Goal: Complete application form: Complete application form

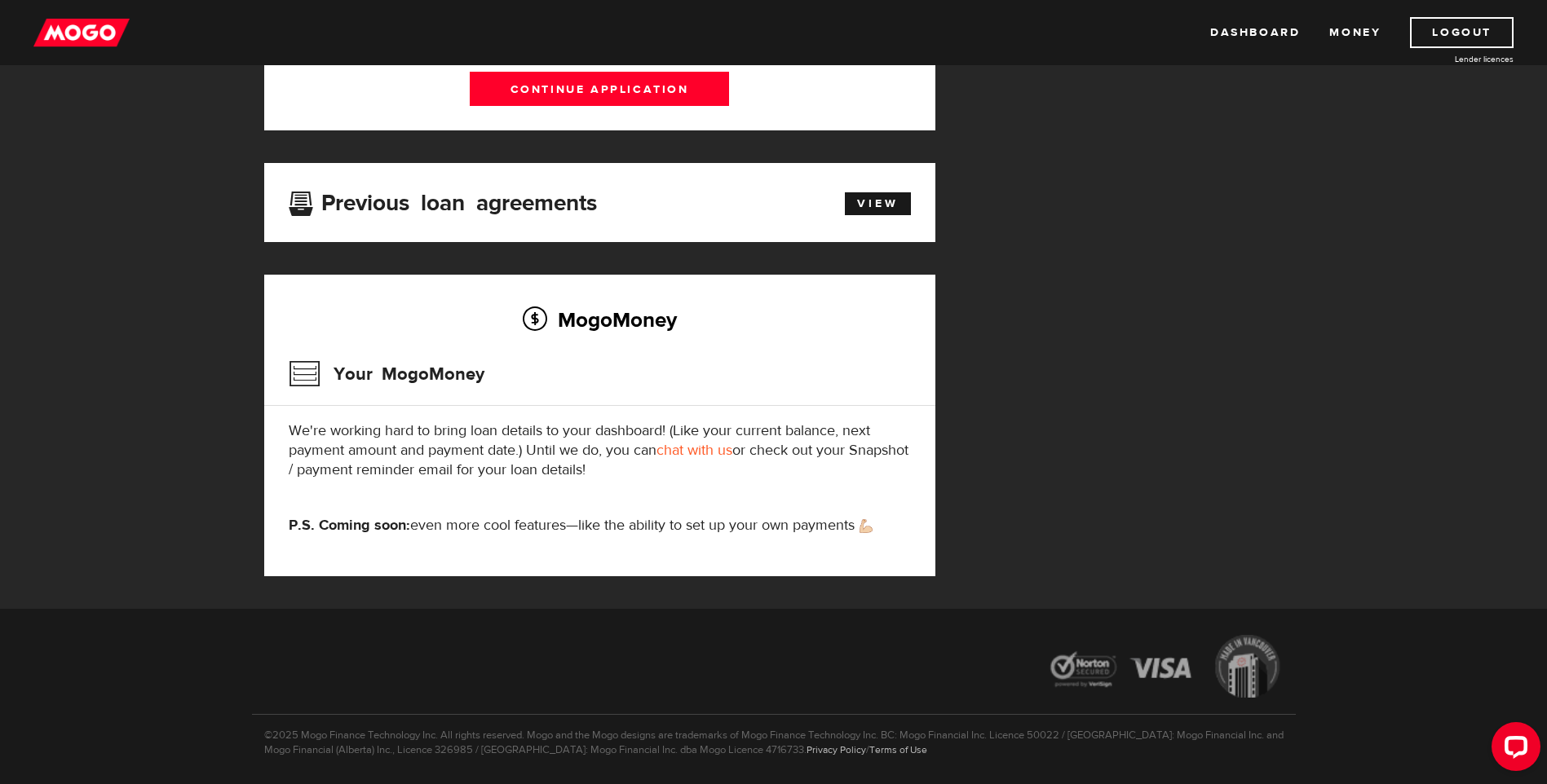
scroll to position [135, 0]
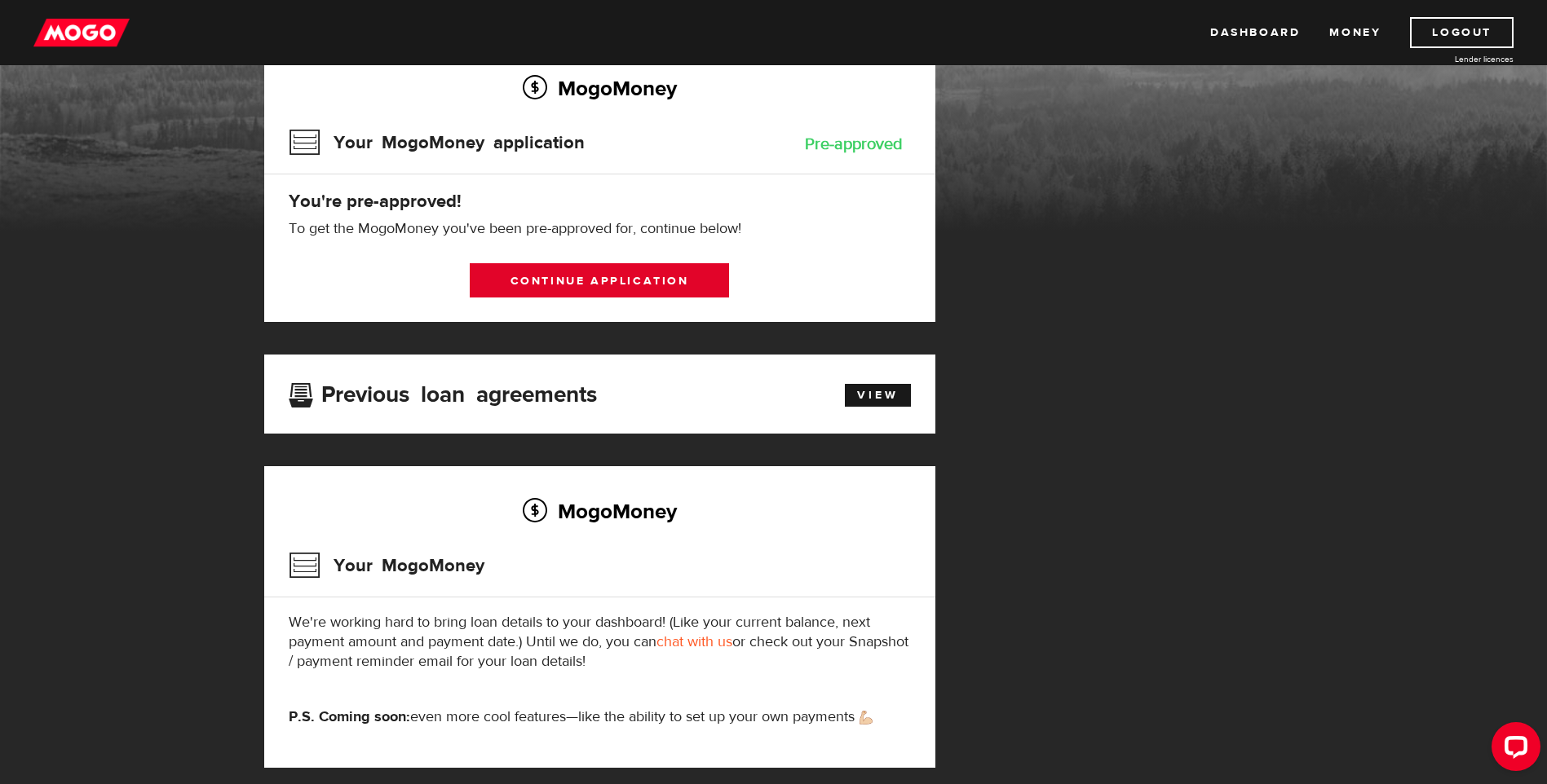
click at [633, 284] on link "Continue application" at bounding box center [599, 280] width 259 height 34
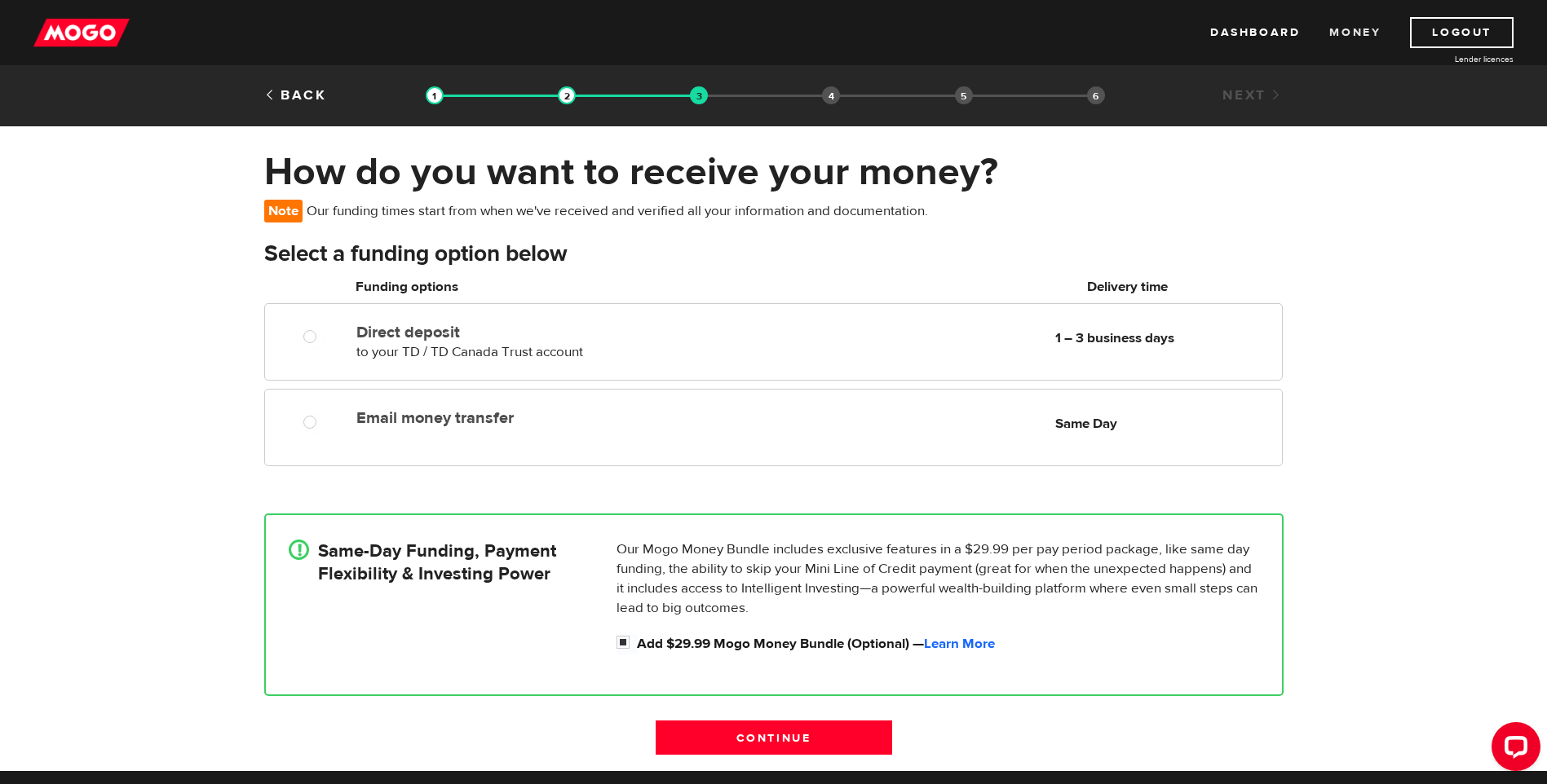
click at [1346, 34] on link "Money" at bounding box center [1354, 32] width 51 height 31
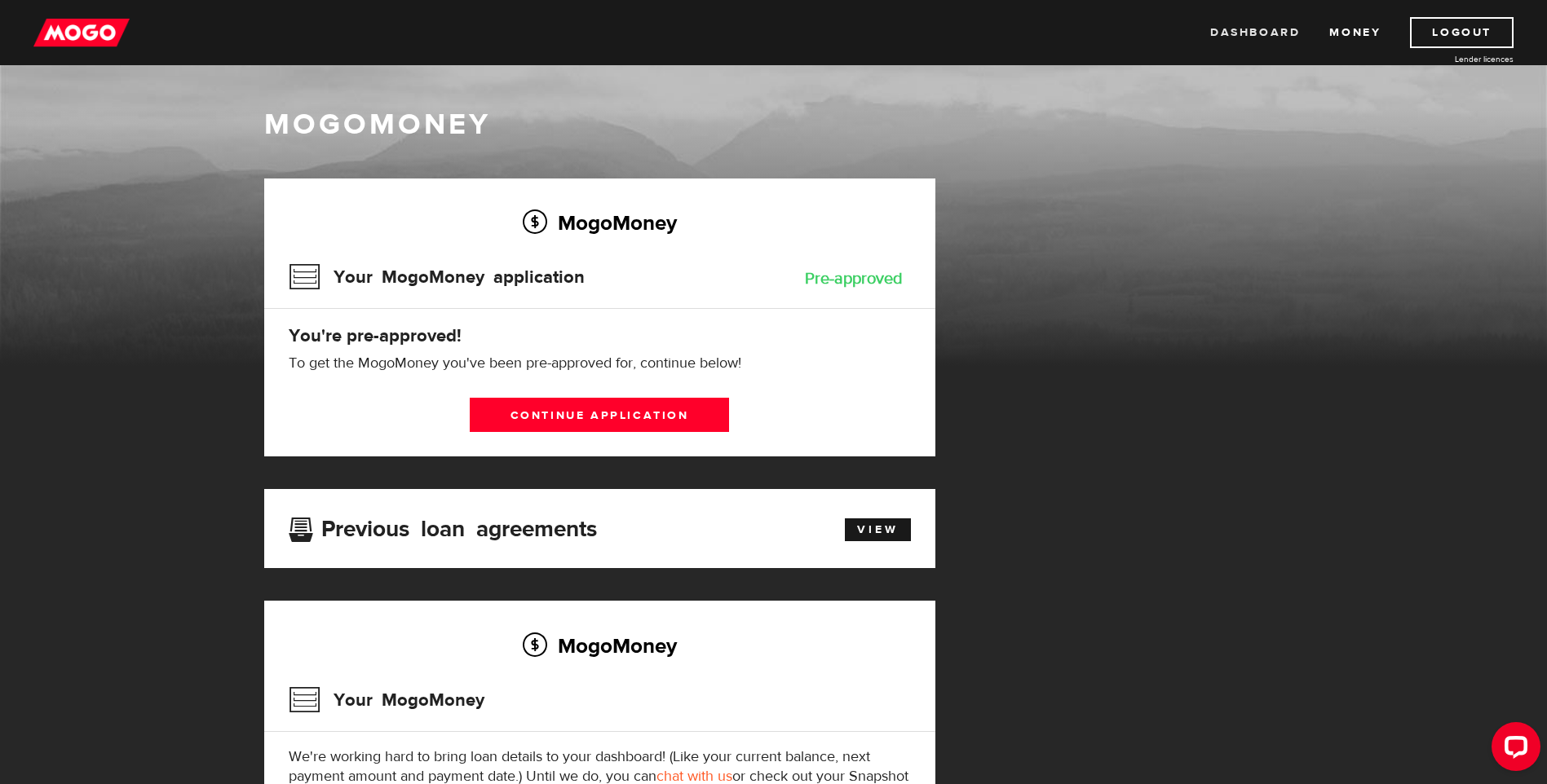
click at [1239, 26] on link "Dashboard" at bounding box center [1254, 32] width 90 height 31
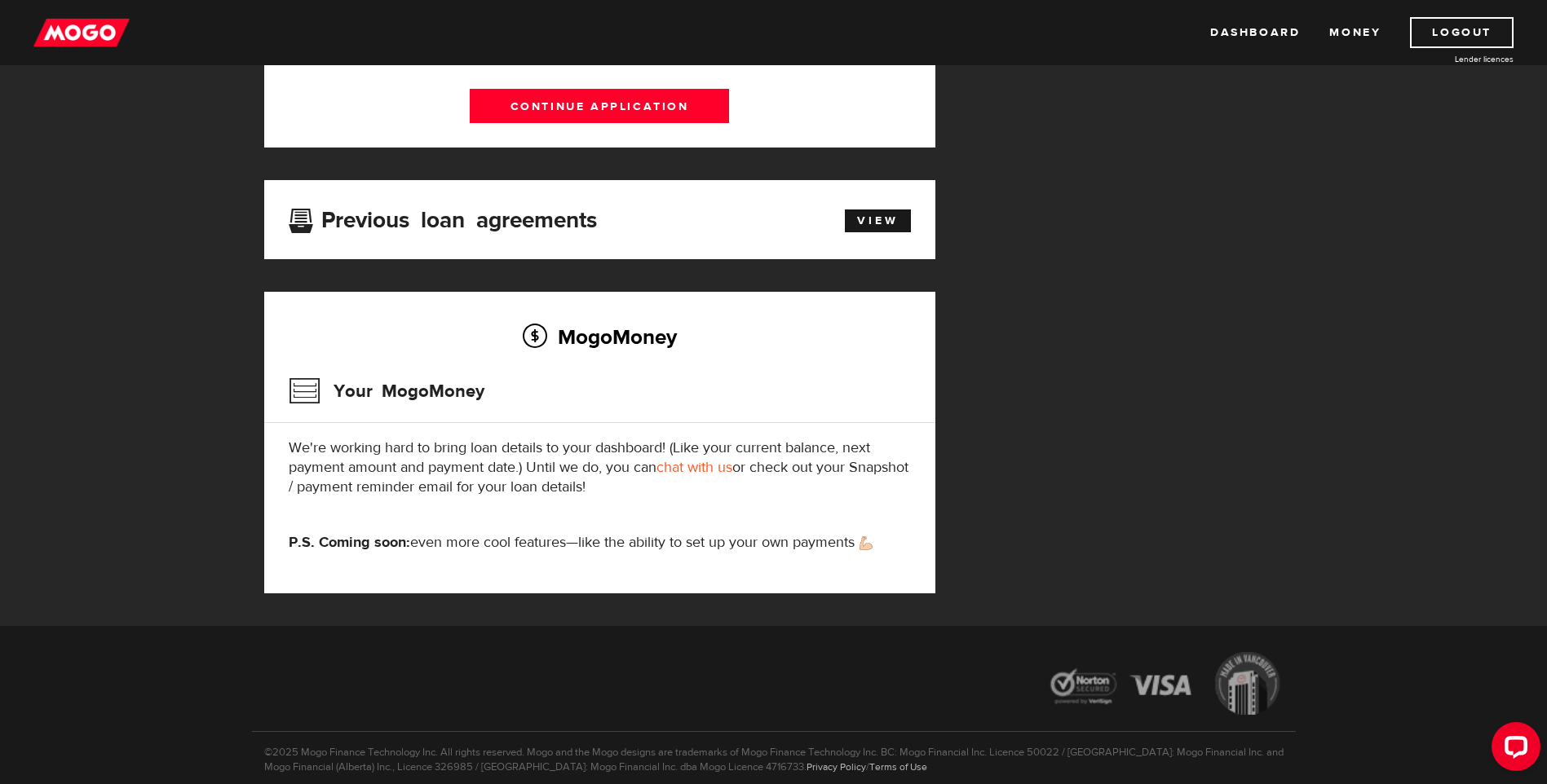
scroll to position [326, 0]
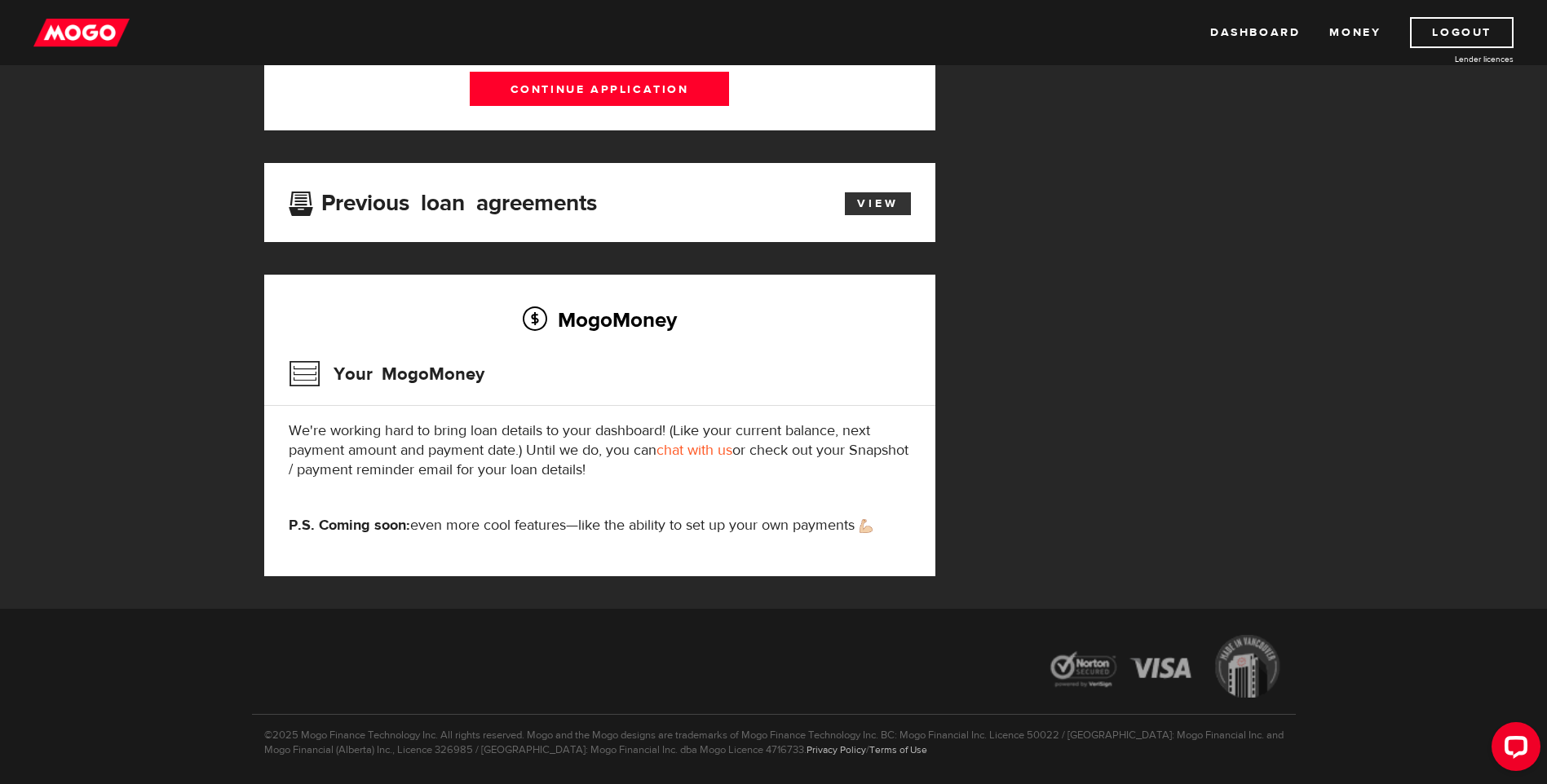
click at [861, 196] on link "View" at bounding box center [877, 204] width 66 height 23
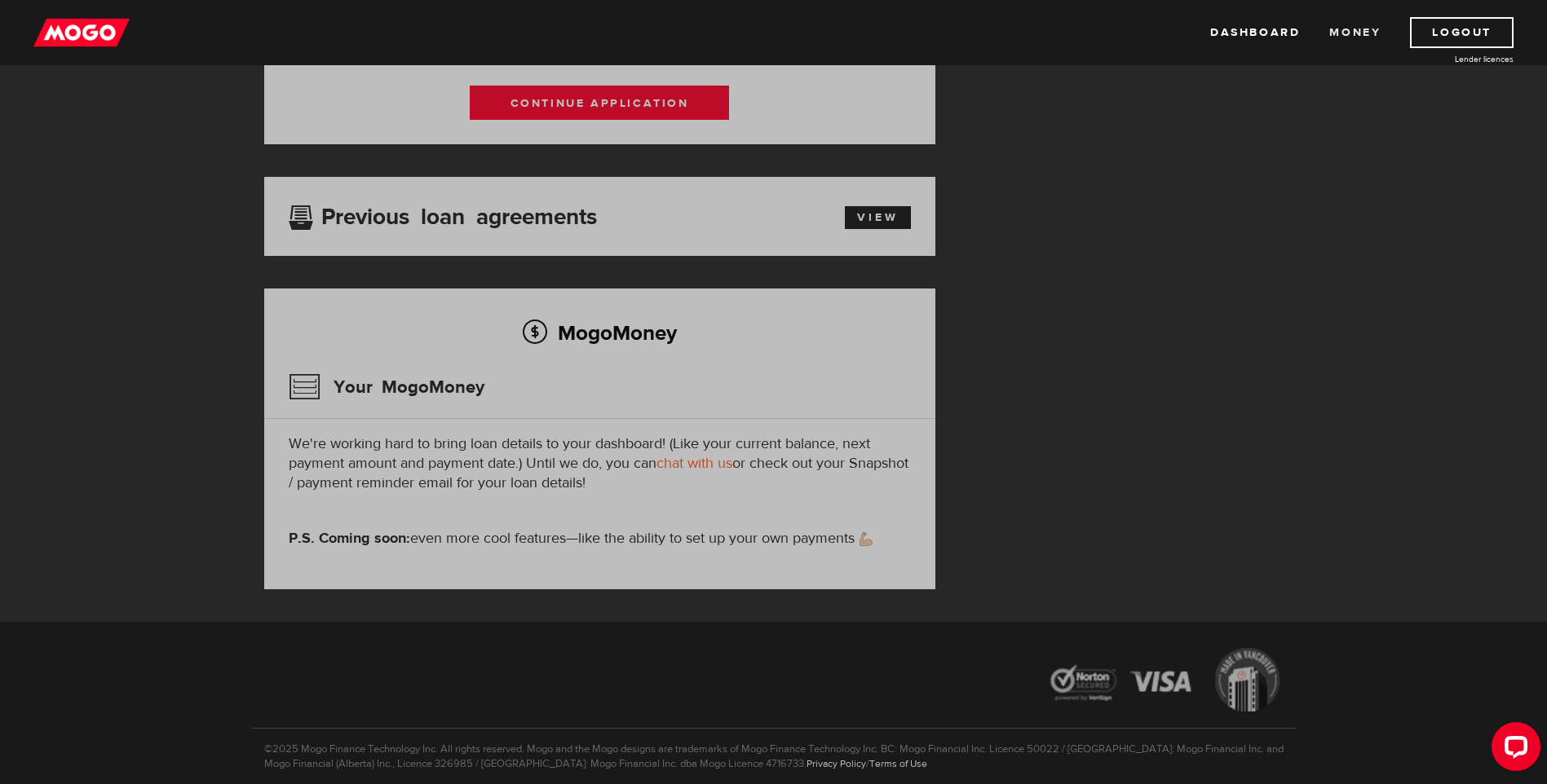
click at [1338, 26] on link "Money" at bounding box center [1354, 32] width 51 height 31
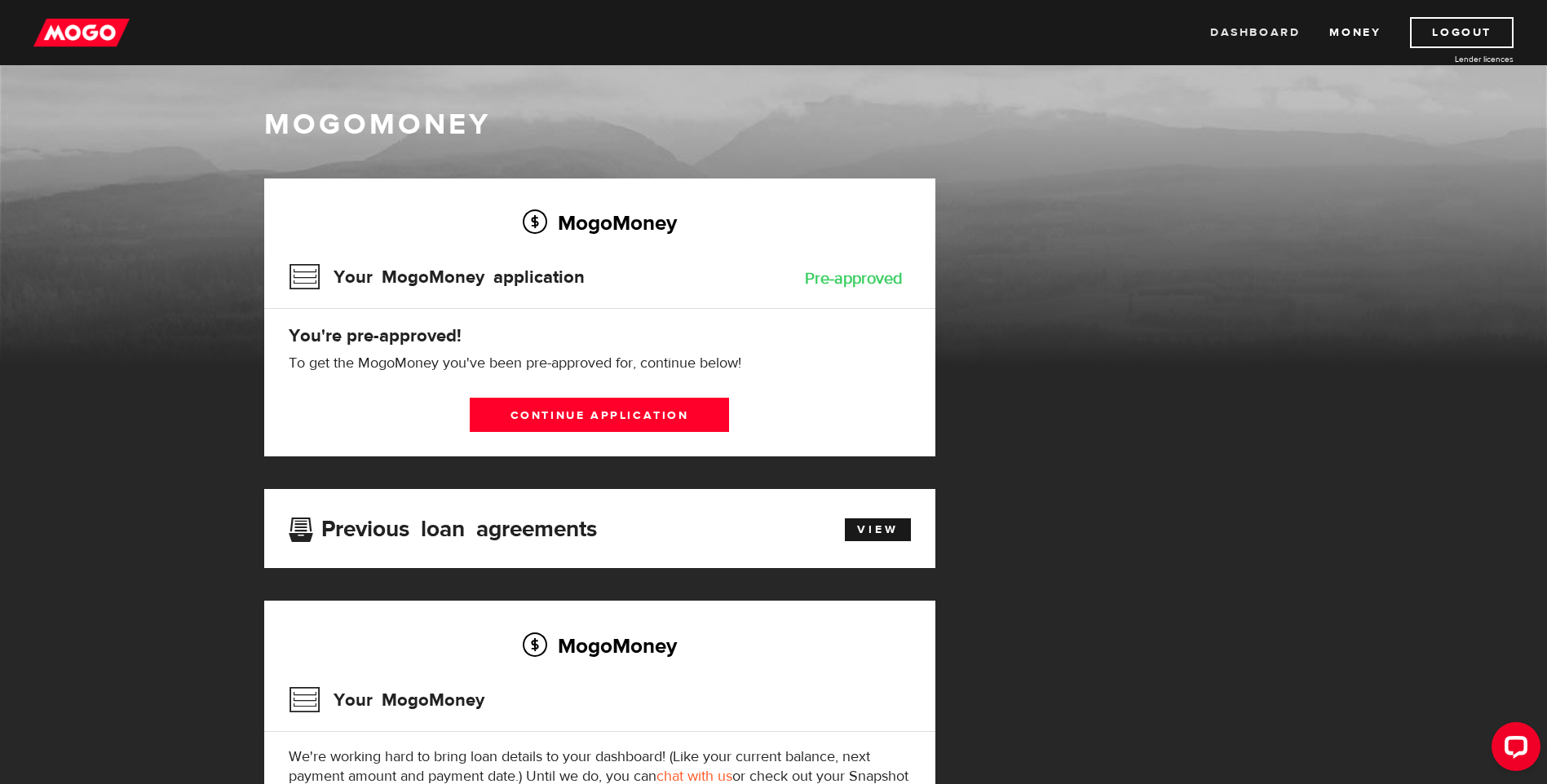
click at [1223, 28] on link "Dashboard" at bounding box center [1254, 32] width 90 height 31
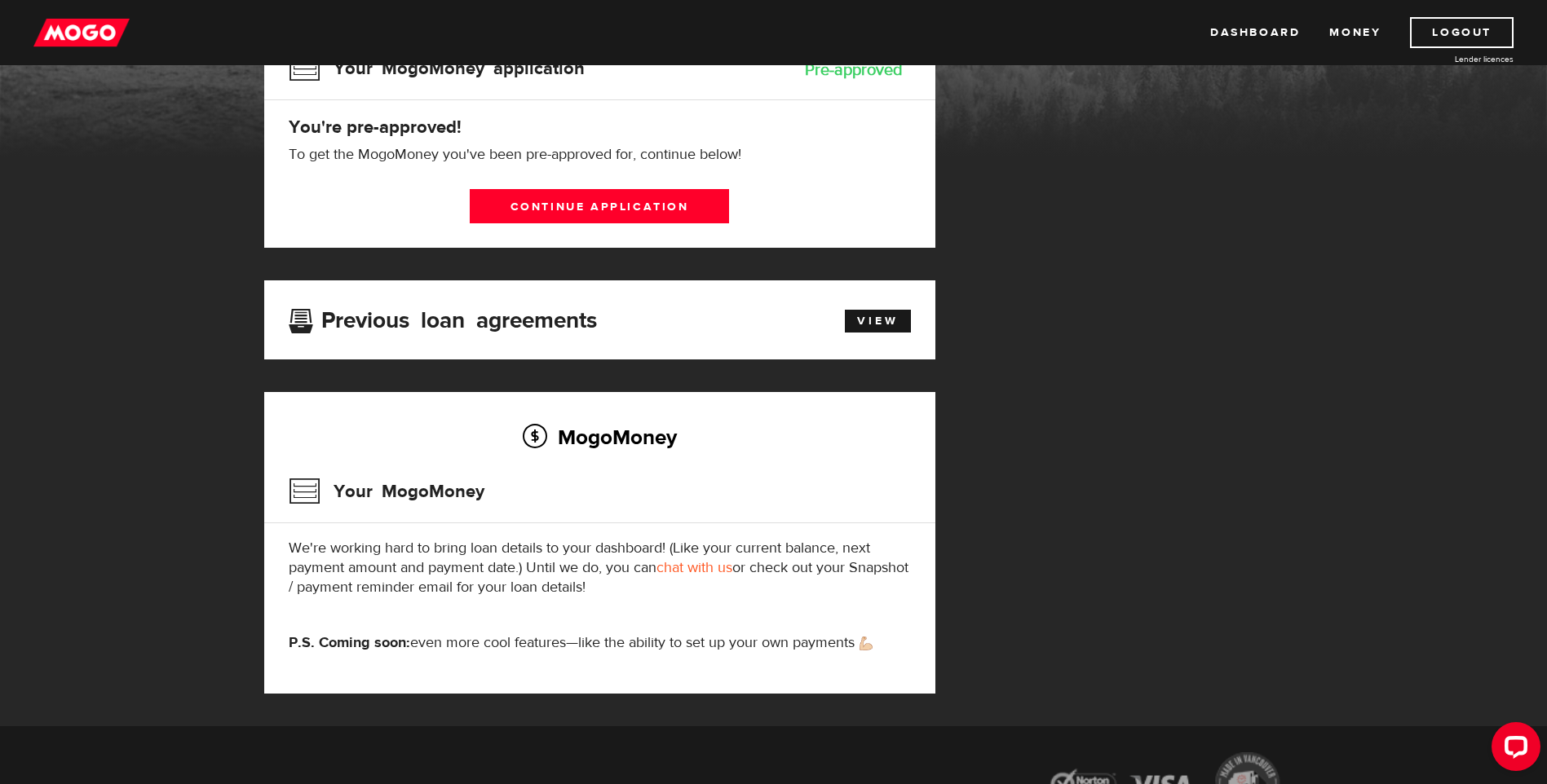
scroll to position [163, 0]
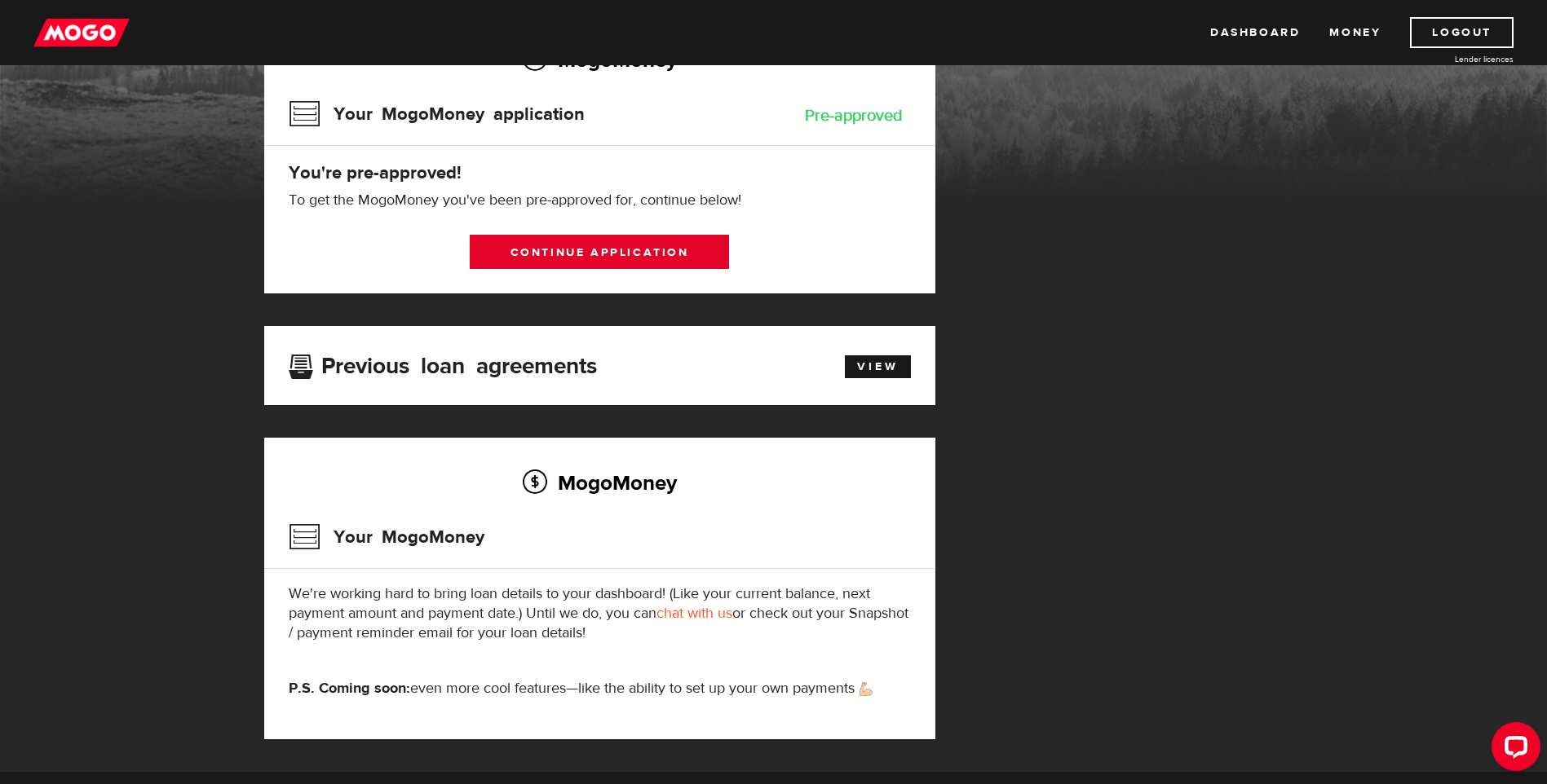
click at [635, 250] on link "Continue application" at bounding box center [599, 252] width 259 height 34
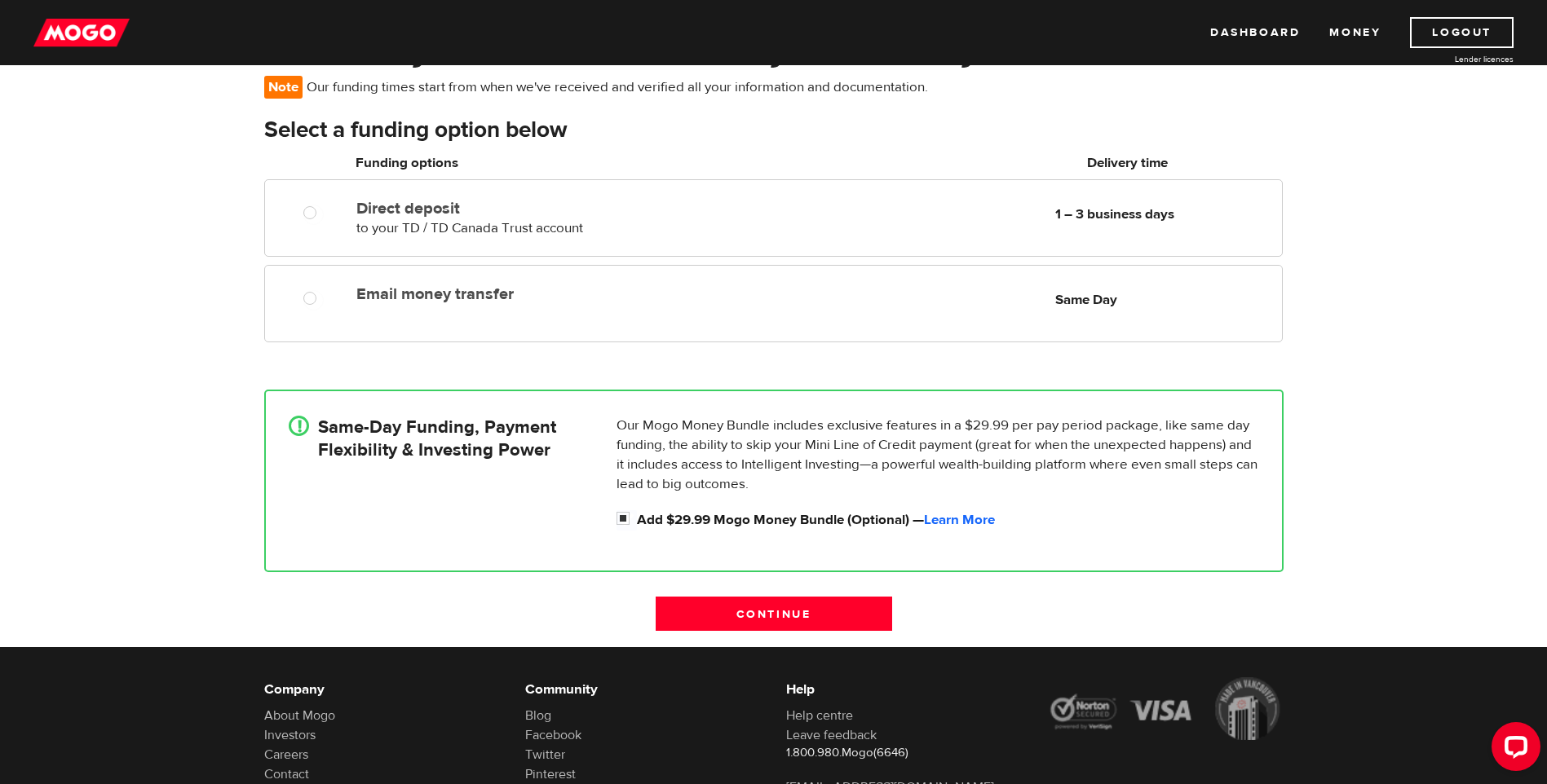
scroll to position [245, 0]
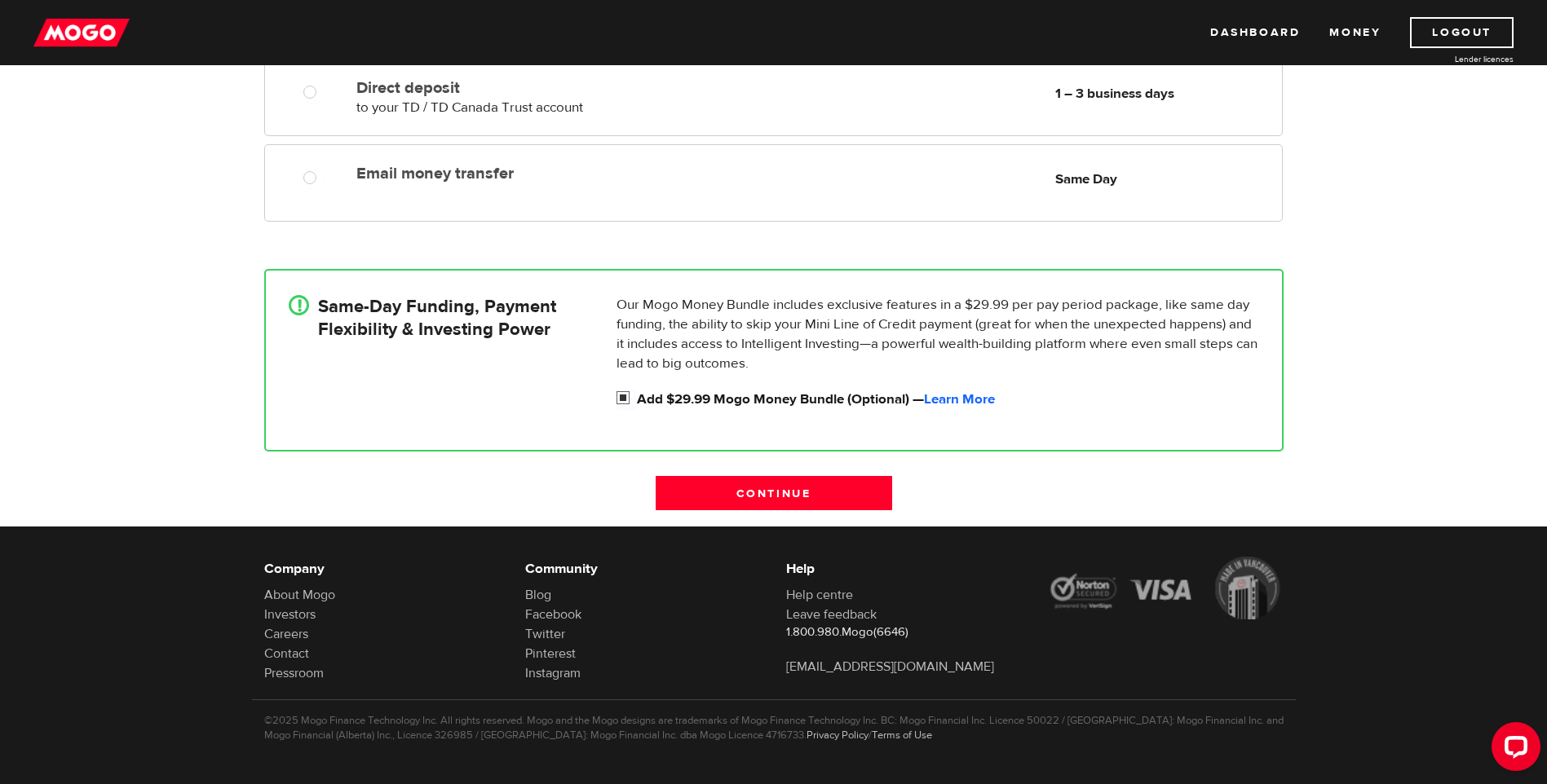
click at [623, 391] on input "Add $29.99 Mogo Money Bundle (Optional) — Learn More" at bounding box center [627, 400] width 20 height 20
checkbox input "false"
click at [778, 507] on input "Continue" at bounding box center [773, 493] width 236 height 34
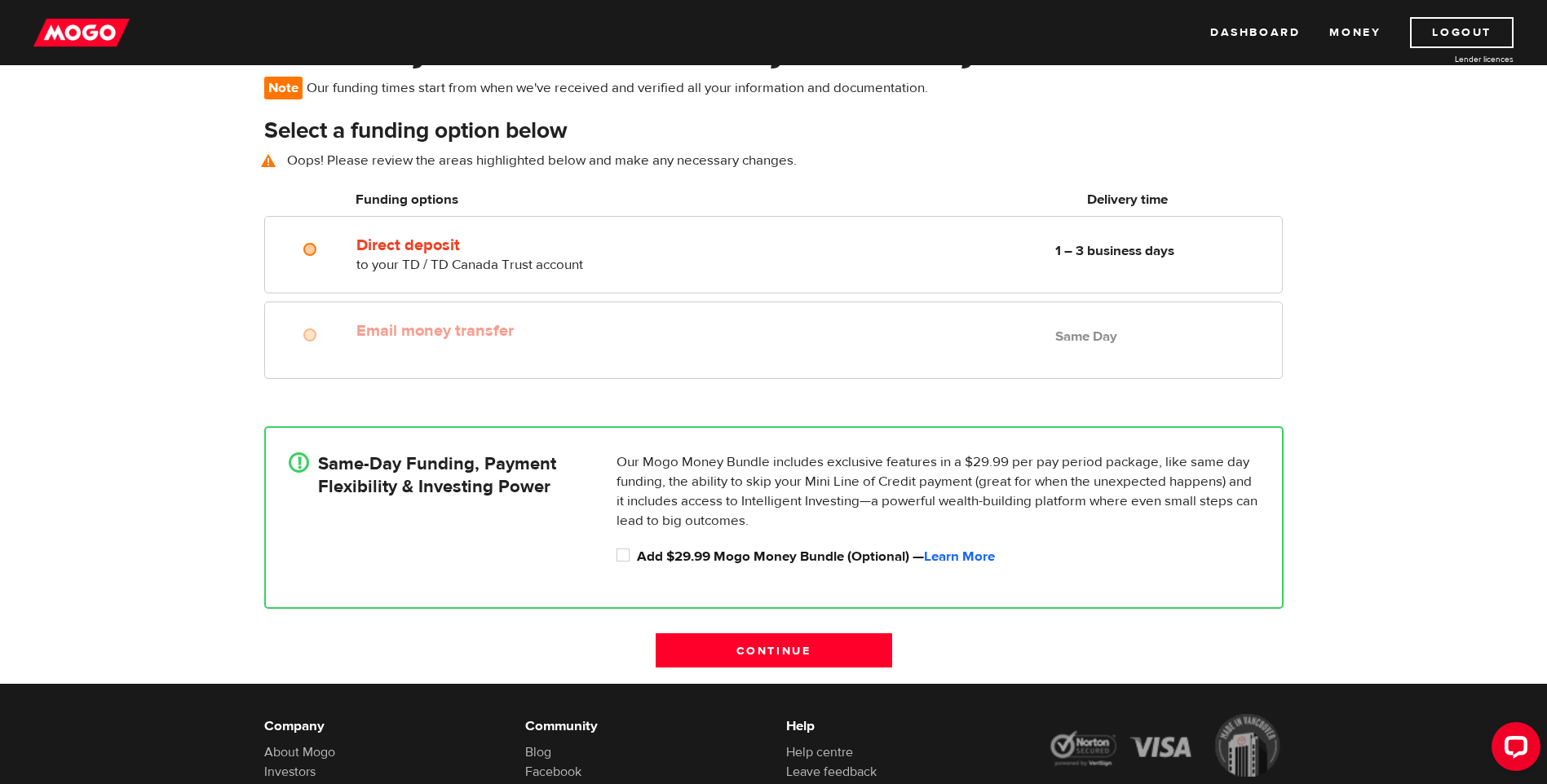
scroll to position [119, 0]
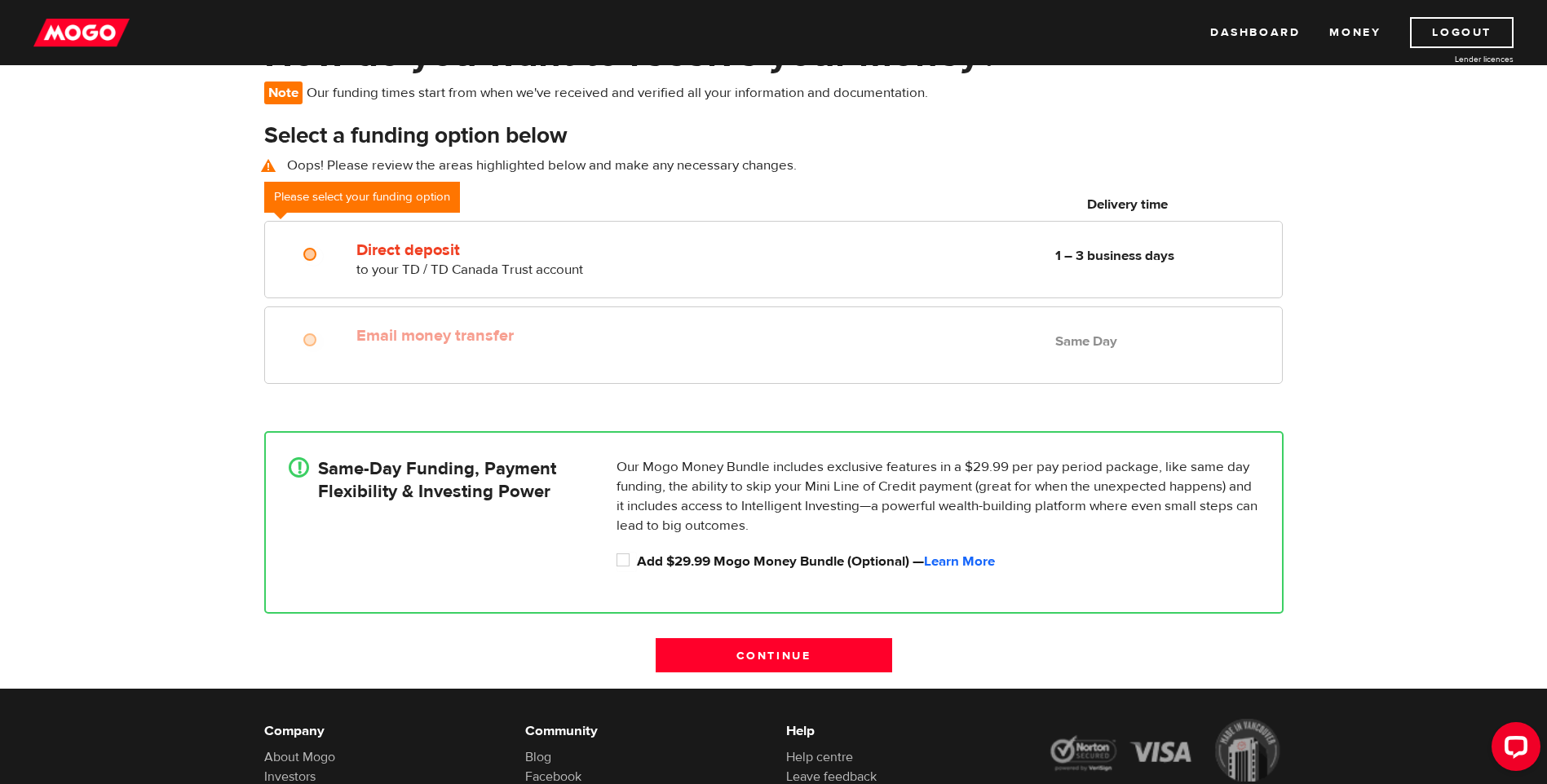
click at [301, 342] on div at bounding box center [315, 342] width 98 height 20
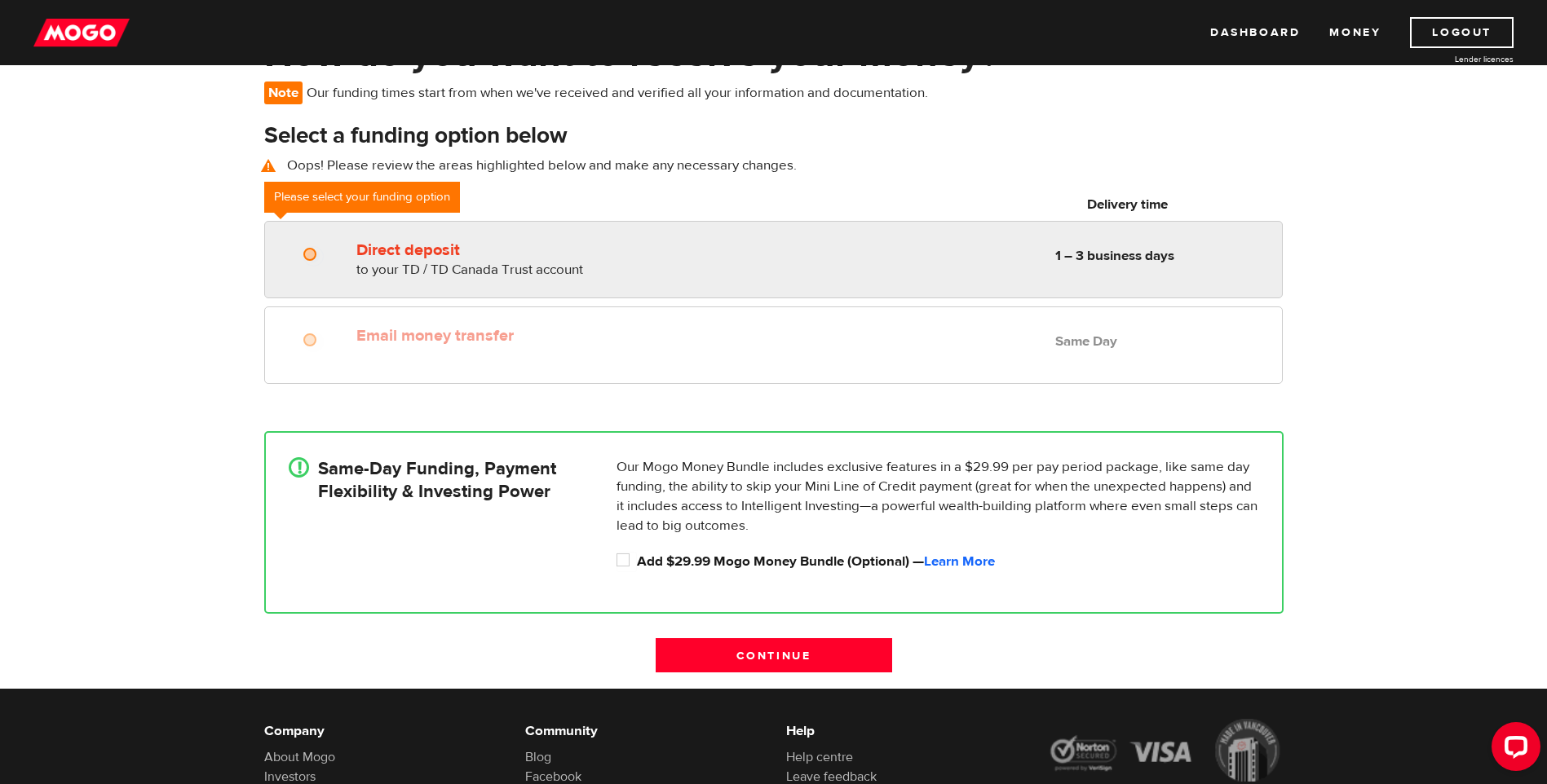
radio input "true"
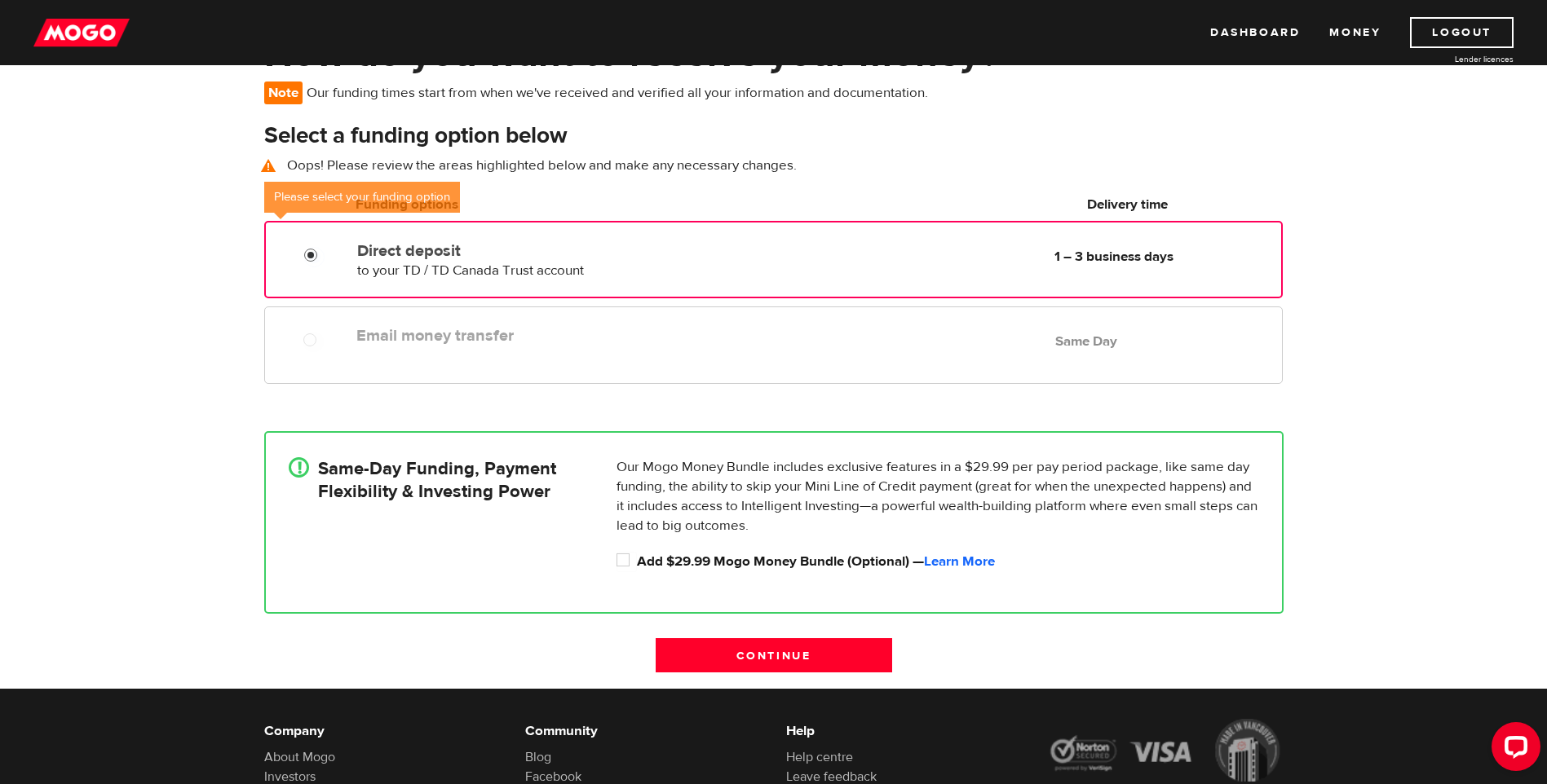
click at [322, 247] on input "Direct deposit" at bounding box center [315, 257] width 20 height 20
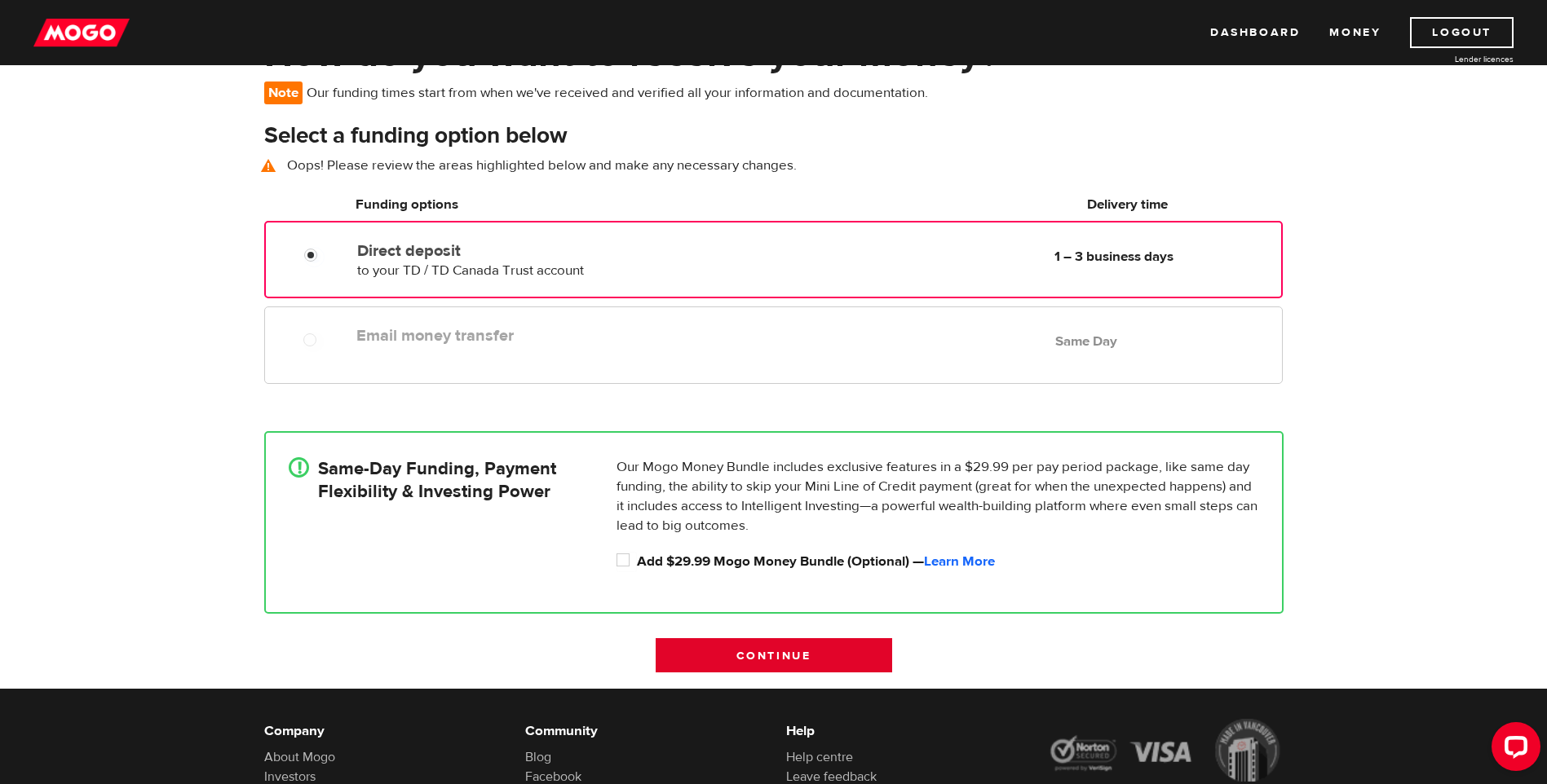
click at [849, 660] on input "Continue" at bounding box center [773, 655] width 236 height 34
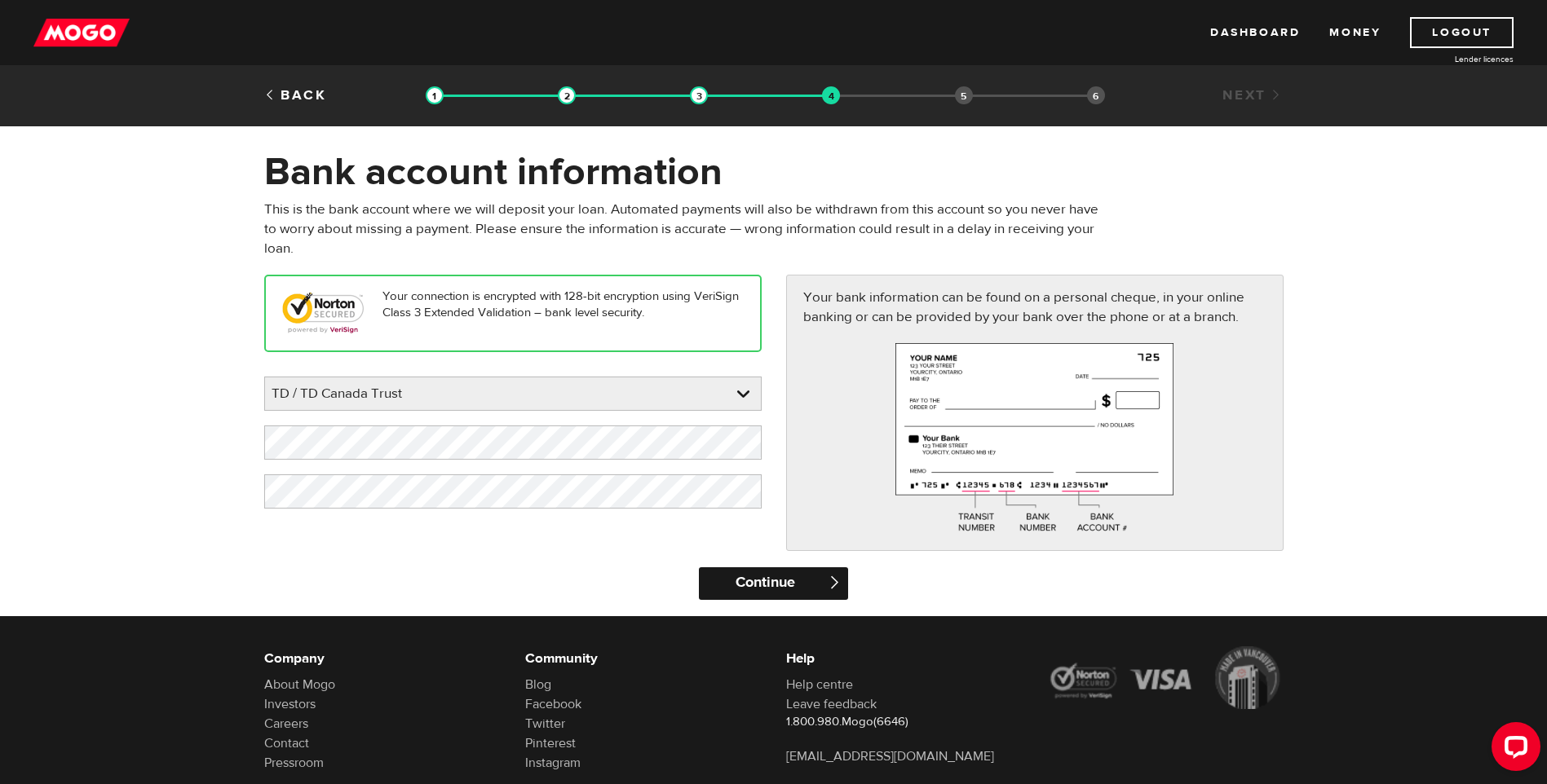
click at [797, 588] on input "Continue" at bounding box center [773, 584] width 149 height 33
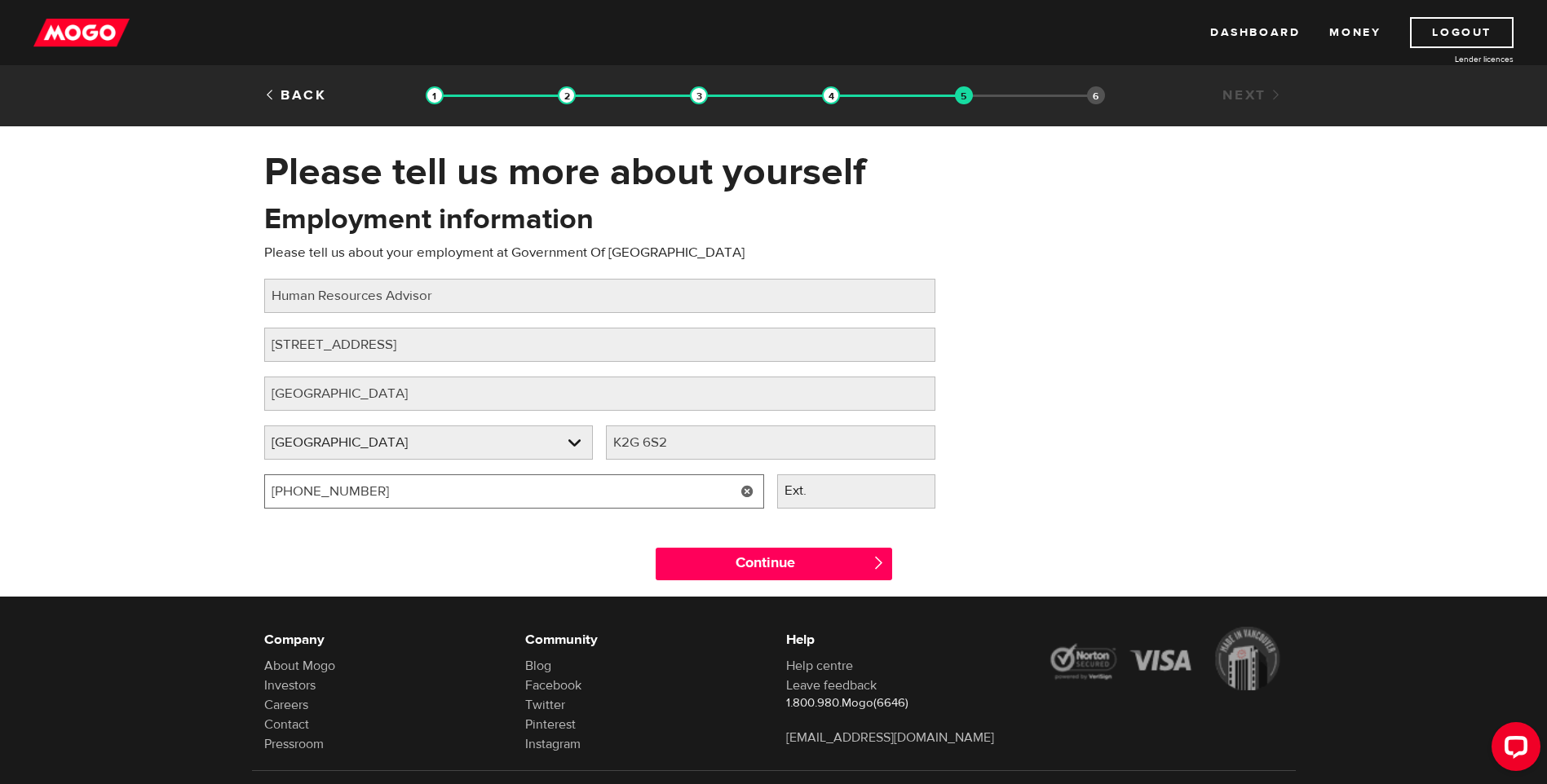
click at [457, 497] on input "[PHONE_NUMBER]" at bounding box center [514, 491] width 500 height 34
click at [458, 498] on input "[PHONE_NUMBER]" at bounding box center [514, 491] width 500 height 34
click at [437, 497] on input "(613) 996-3658" at bounding box center [514, 491] width 500 height 34
drag, startPoint x: 437, startPoint y: 497, endPoint x: 304, endPoint y: 496, distance: 133.0
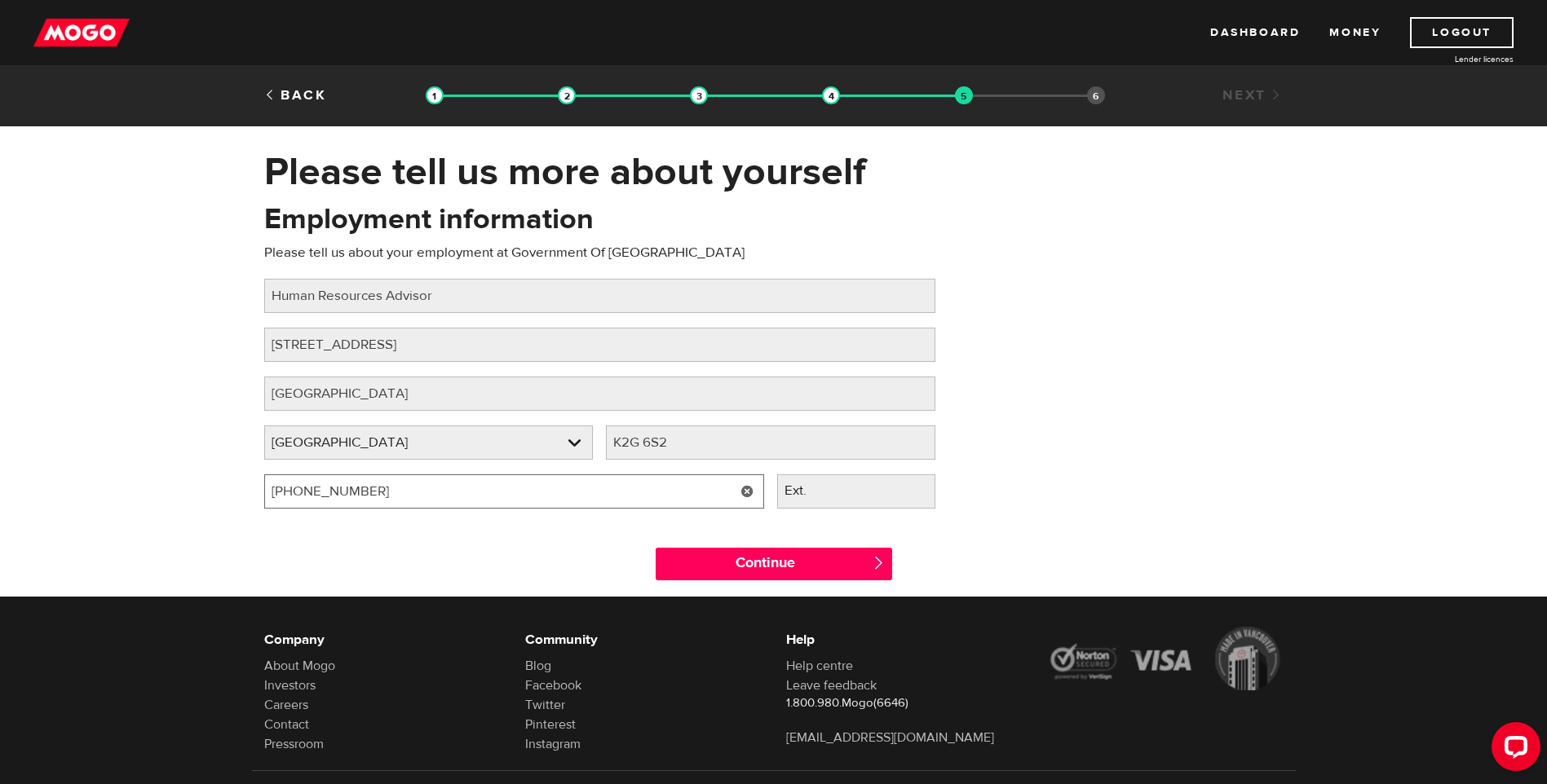
click at [304, 496] on input "(613) 996-3658" at bounding box center [514, 491] width 500 height 34
type input "(613) 890-1296"
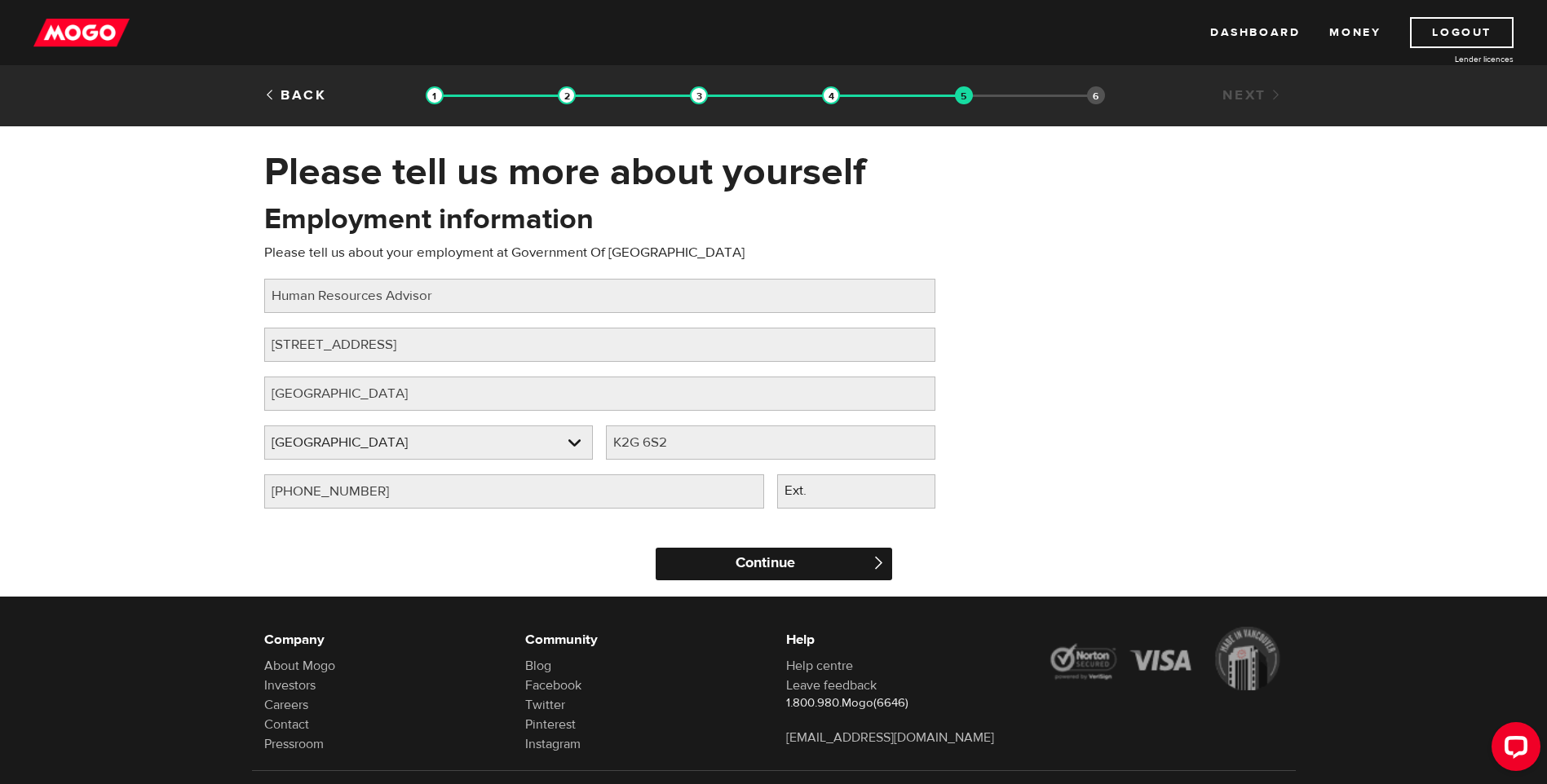
click at [764, 561] on input "Continue" at bounding box center [773, 564] width 236 height 33
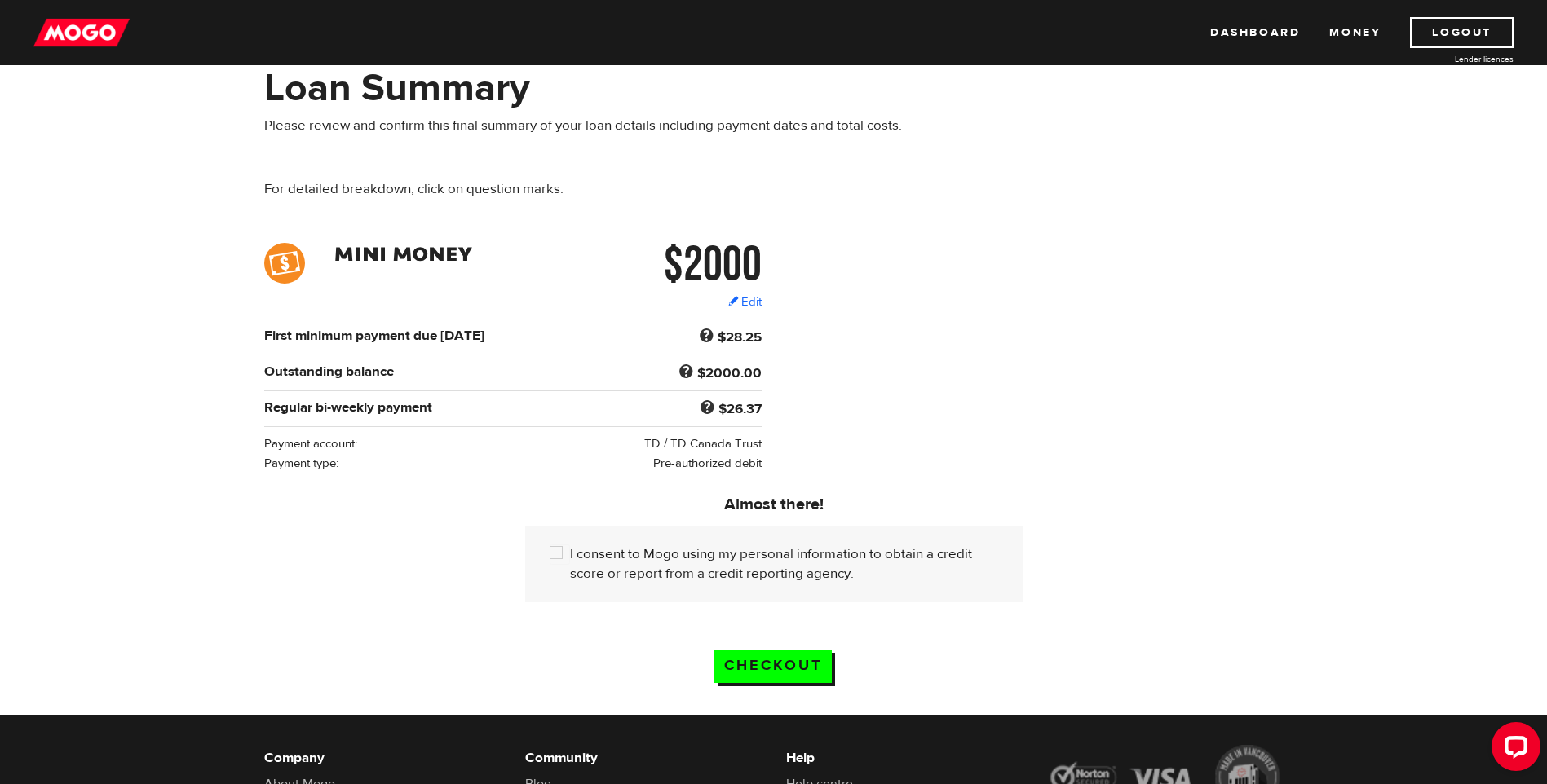
scroll to position [82, 0]
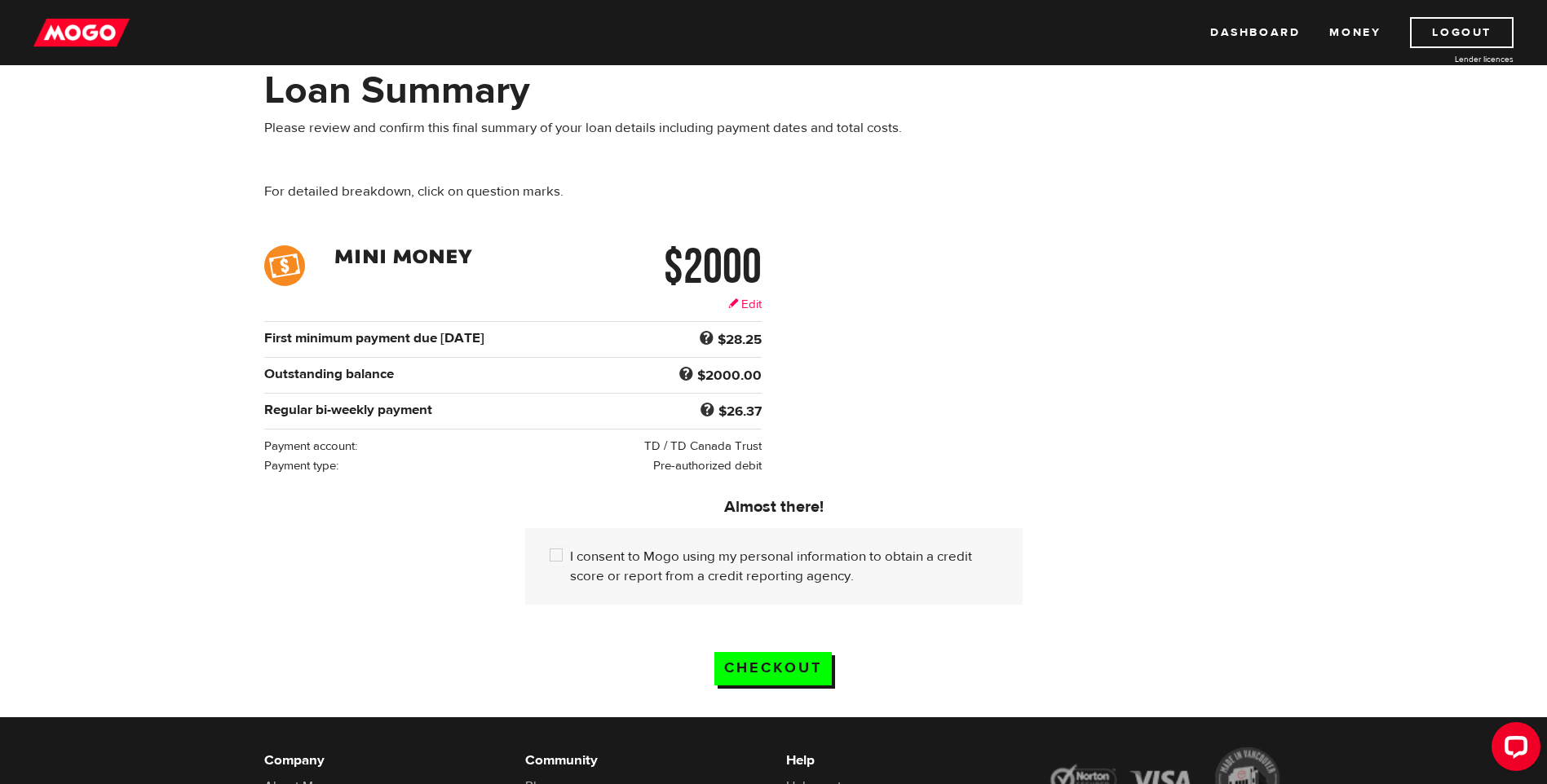
click at [748, 305] on link "Edit" at bounding box center [745, 305] width 34 height 17
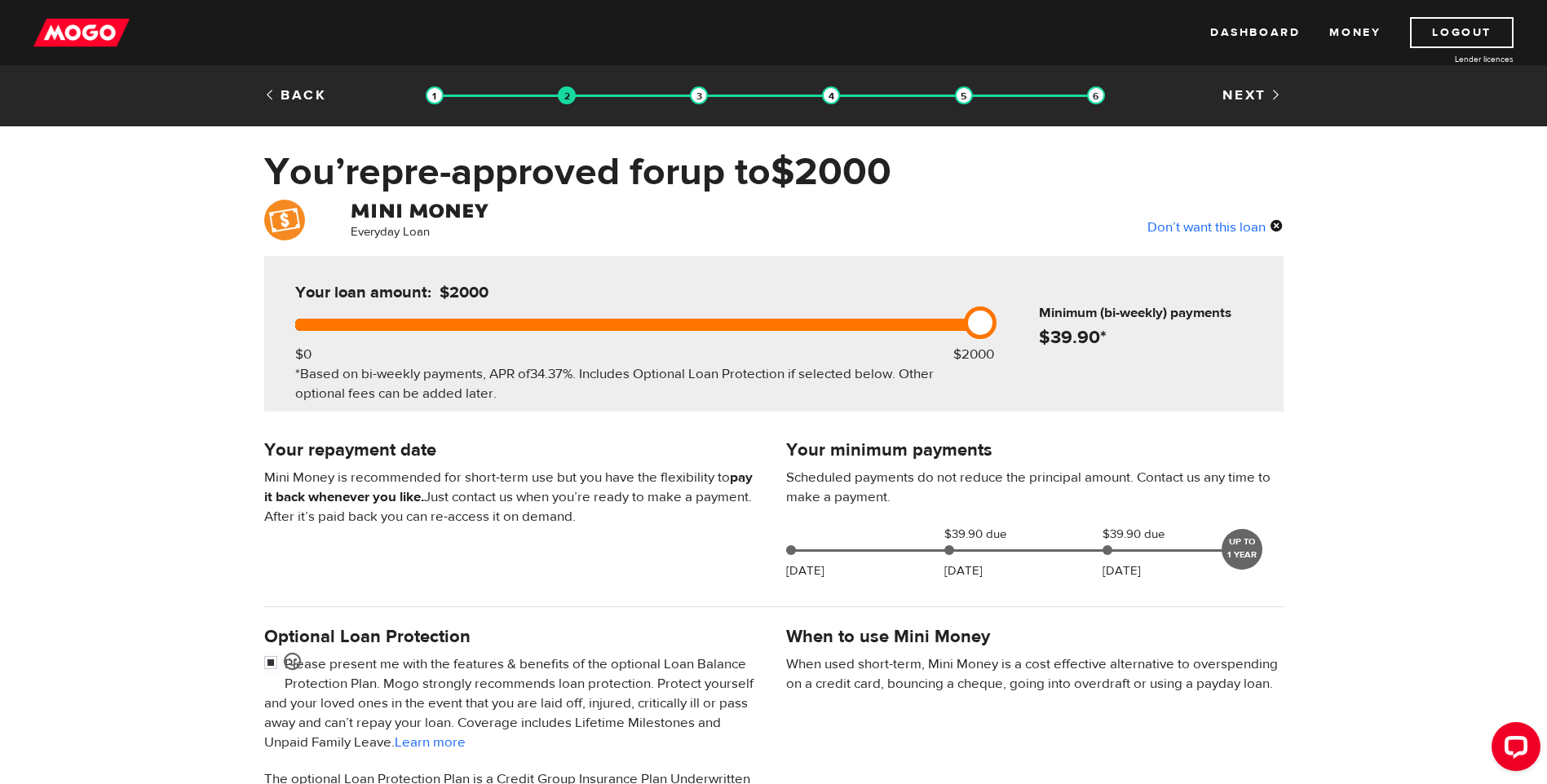
drag, startPoint x: 978, startPoint y: 318, endPoint x: 1363, endPoint y: 339, distance: 385.6
click at [1362, 338] on div "Everyday Loan Don’t want this loan Your loan amount: $2000 $0 $2000 *Based on b…" at bounding box center [773, 607] width 1547 height 815
click at [1461, 38] on link "Logout" at bounding box center [1461, 32] width 103 height 31
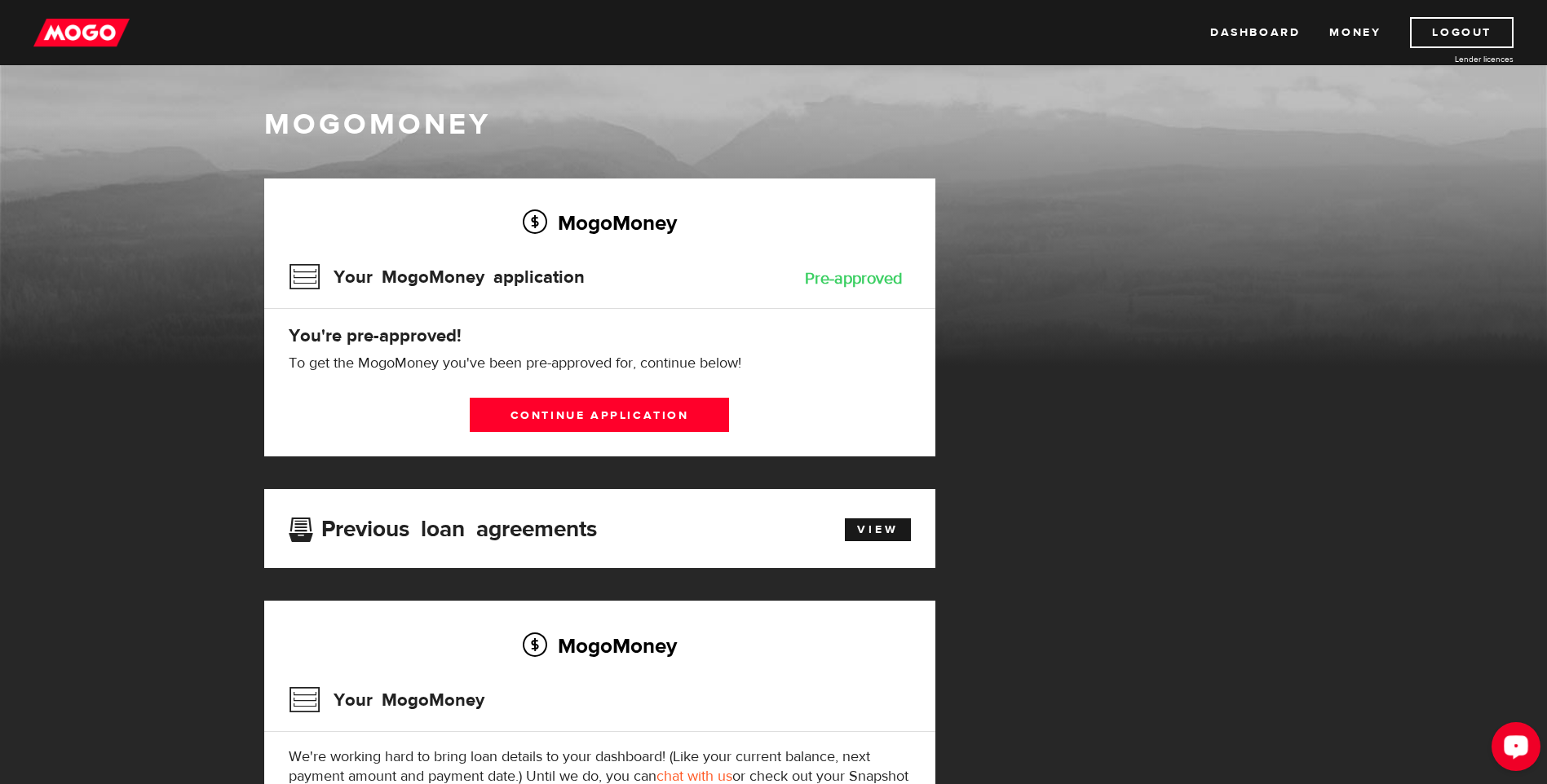
click at [1533, 749] on button "Open LiveChat chat widget" at bounding box center [1516, 747] width 49 height 49
click at [1471, 26] on link "Logout" at bounding box center [1461, 32] width 103 height 31
